Goal: Find specific page/section: Find specific page/section

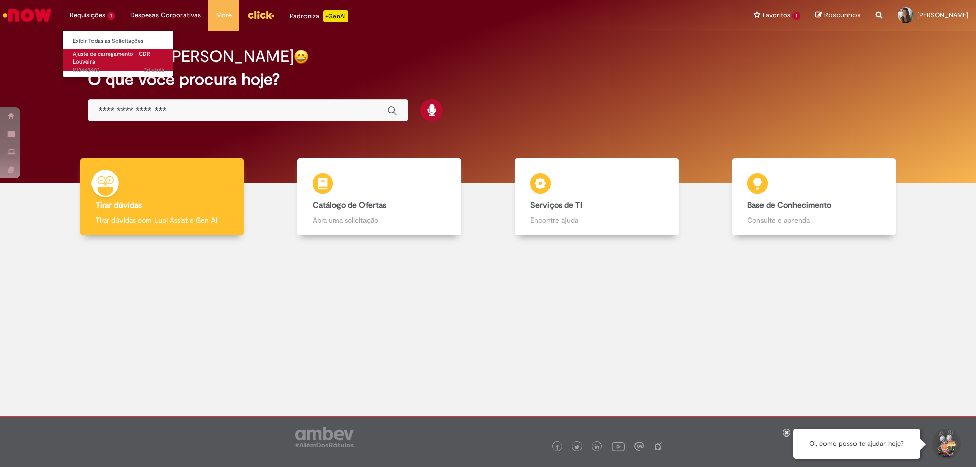
click at [108, 51] on span "Ajuste de carregamento - CDR Louveira" at bounding box center [112, 58] width 78 height 16
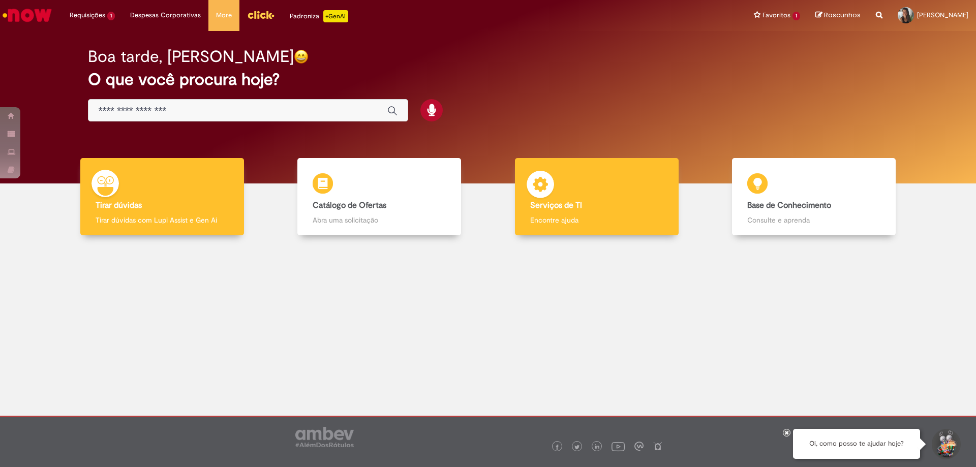
click at [547, 204] on b "Serviços de TI" at bounding box center [556, 205] width 52 height 10
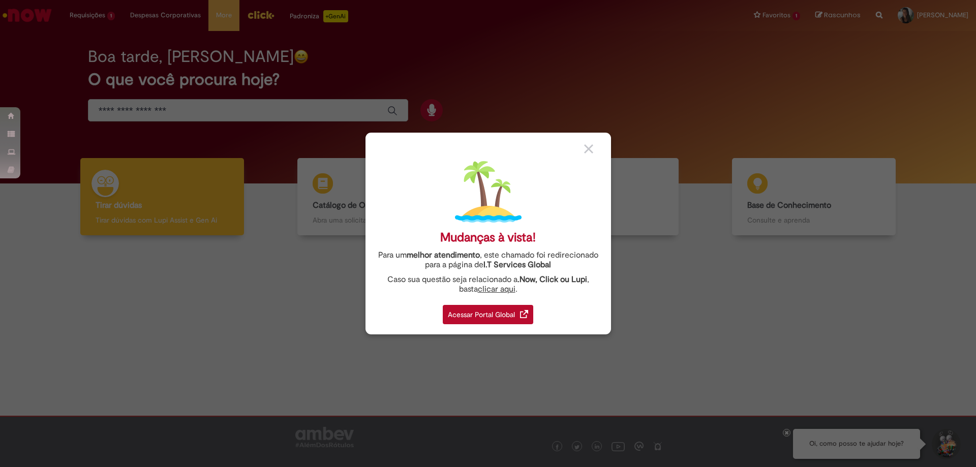
click at [494, 314] on div "Acessar Portal Global" at bounding box center [488, 314] width 90 height 19
